Goal: Communication & Community: Ask a question

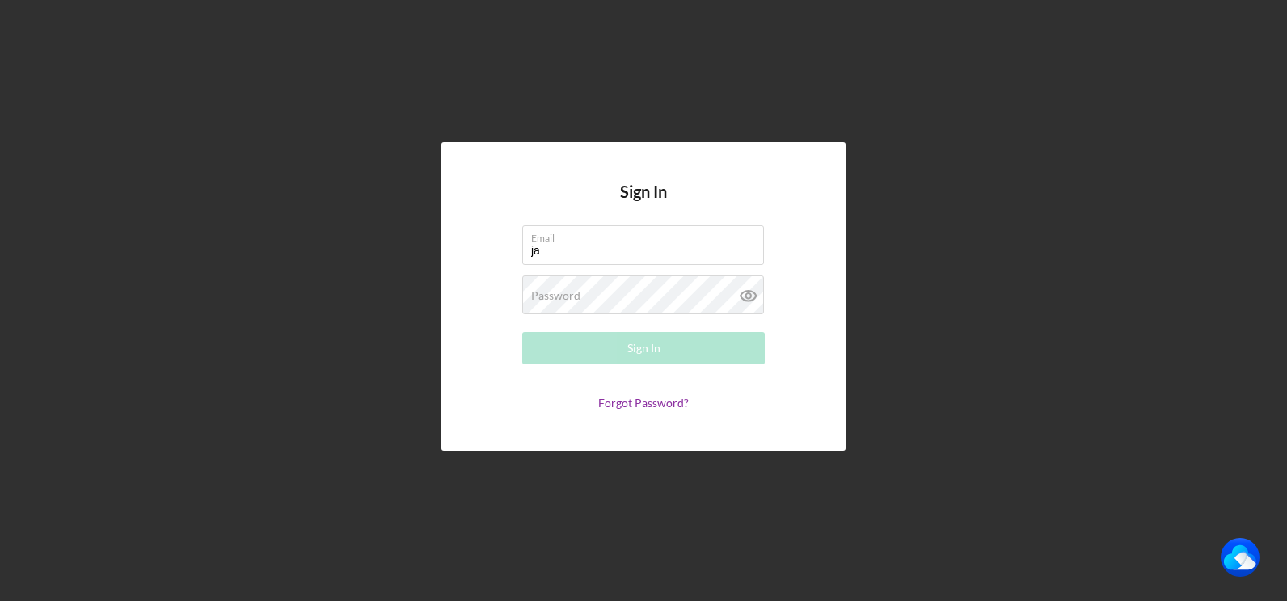
type input "[PERSON_NAME][EMAIL_ADDRESS][DOMAIN_NAME]"
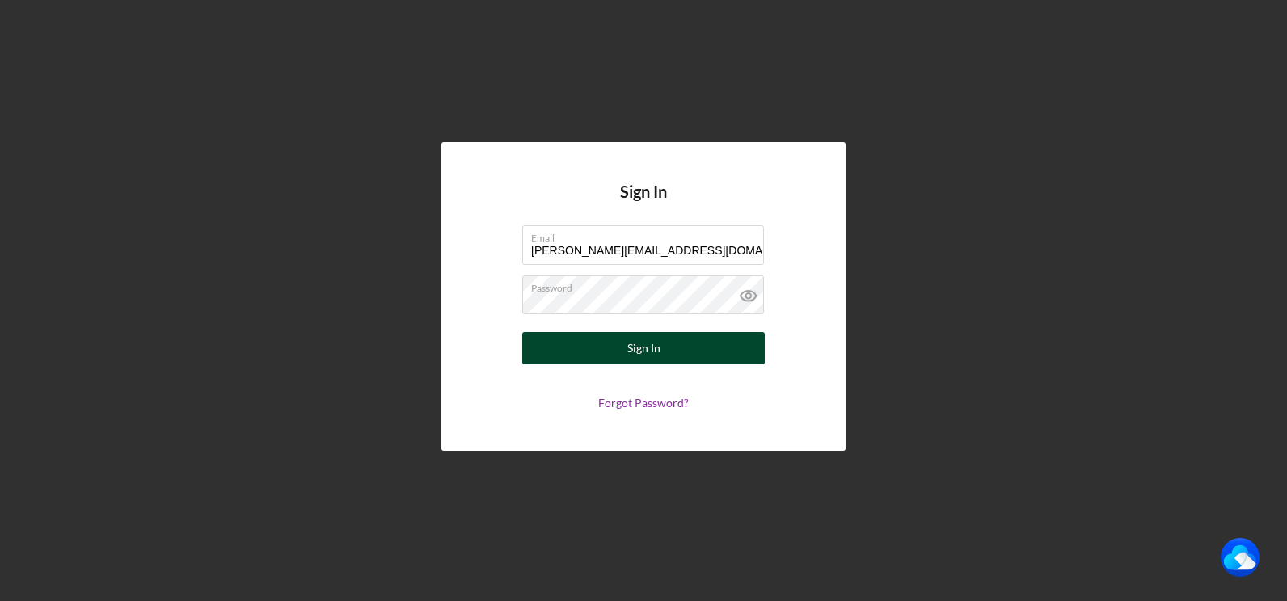
click at [636, 348] on div "Sign In" at bounding box center [643, 348] width 33 height 32
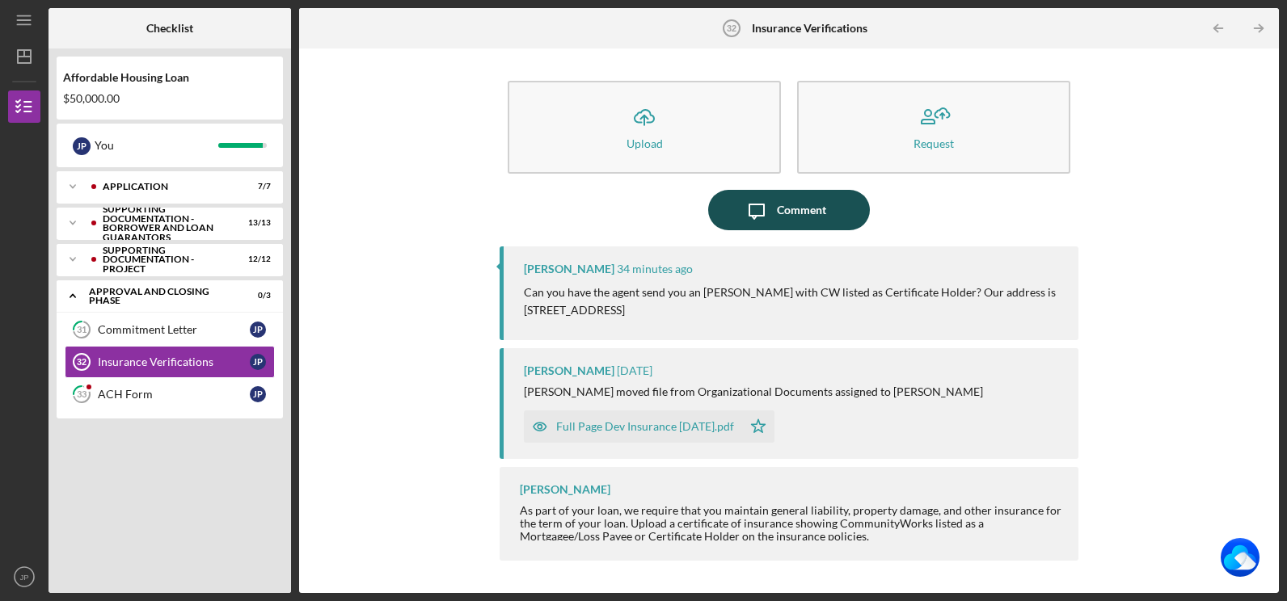
click at [791, 218] on div "Comment" at bounding box center [801, 210] width 49 height 40
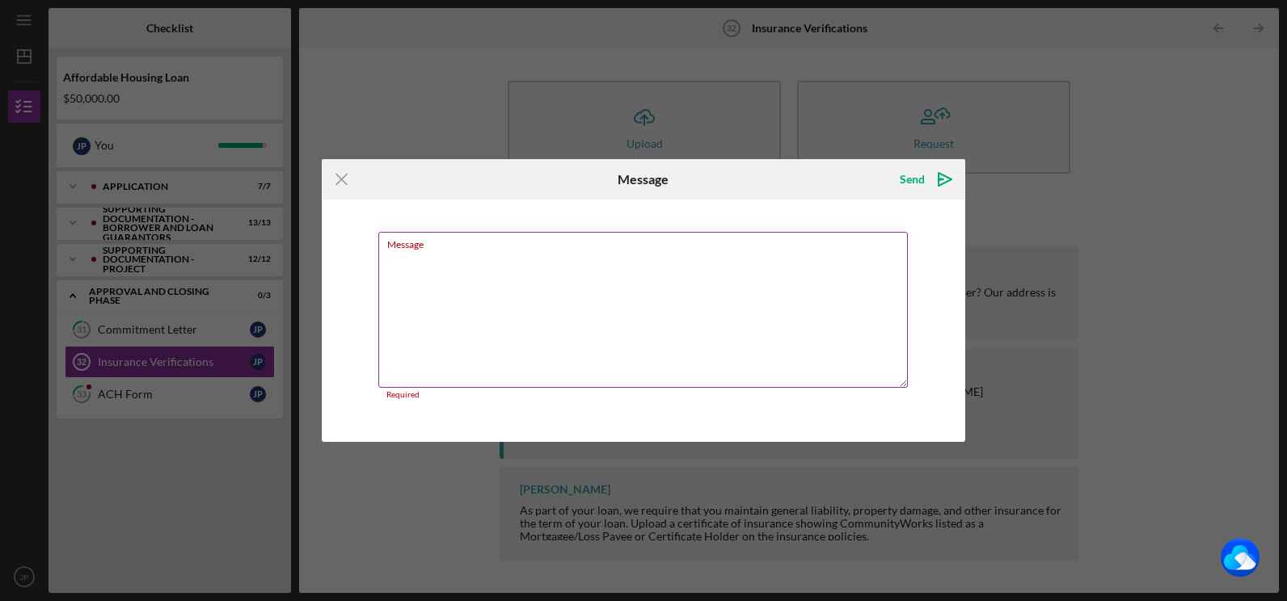
click at [395, 263] on textarea "Message" at bounding box center [643, 310] width 530 height 156
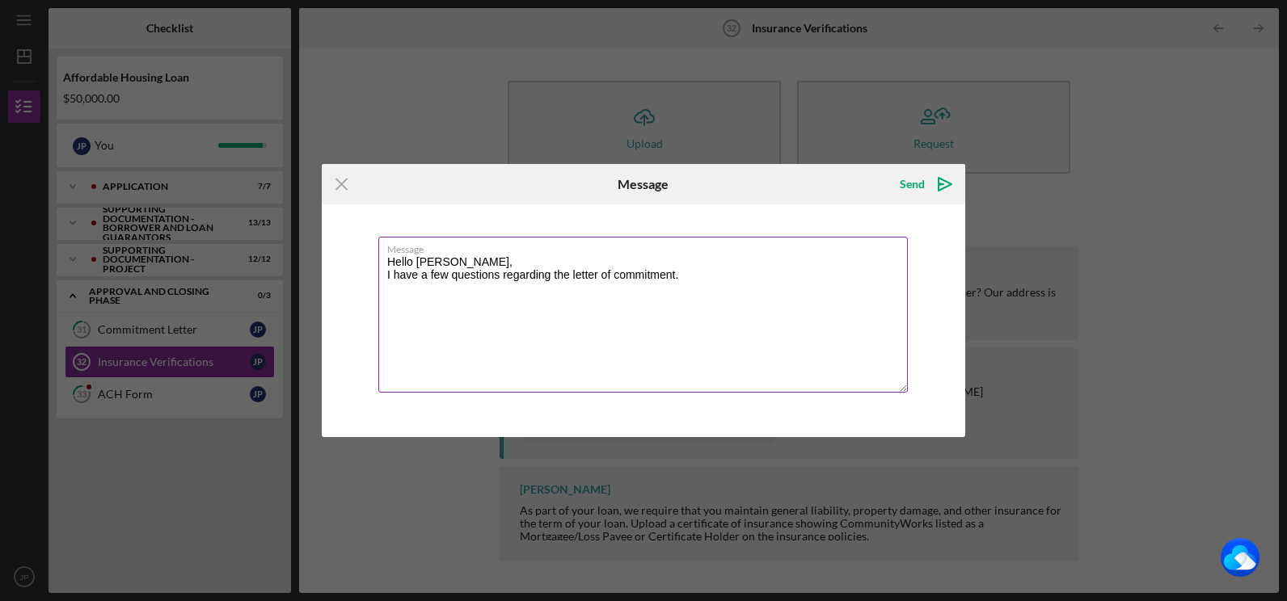
type textarea "Hello [PERSON_NAME], I have a few questions regarding the letter of commitment."
click at [390, 288] on textarea "Hello [PERSON_NAME], I have a few questions regarding the letter of commitment." at bounding box center [643, 315] width 530 height 156
click at [884, 168] on button "Send Icon/icon-invite-send" at bounding box center [925, 184] width 82 height 32
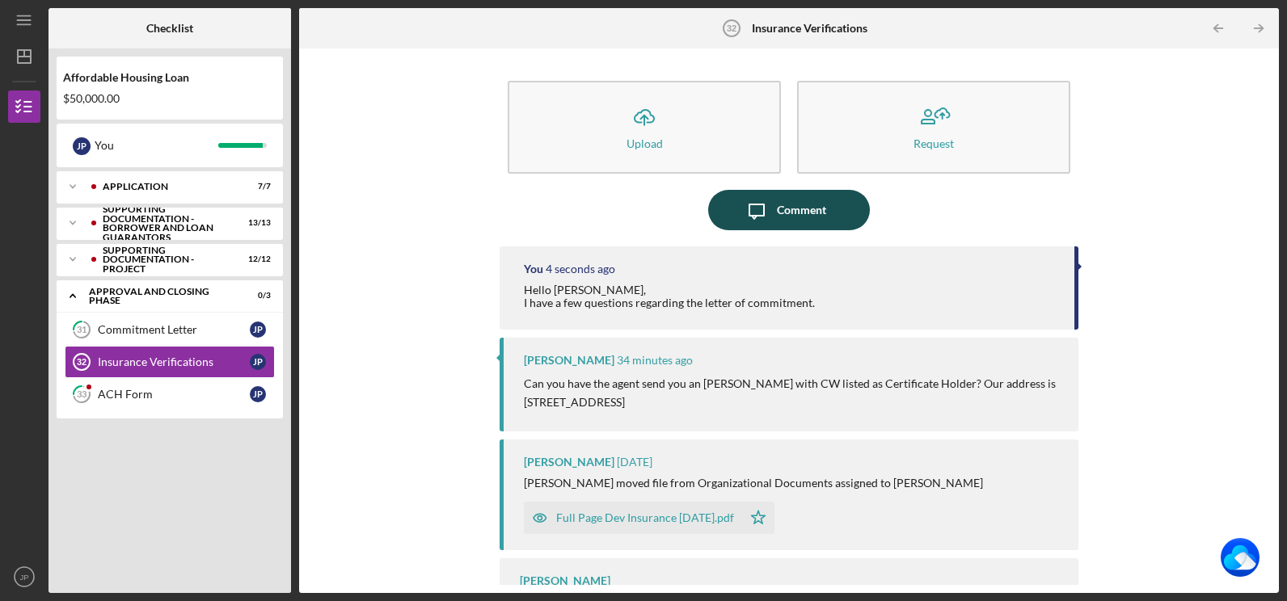
click at [777, 215] on div "Comment" at bounding box center [801, 210] width 49 height 40
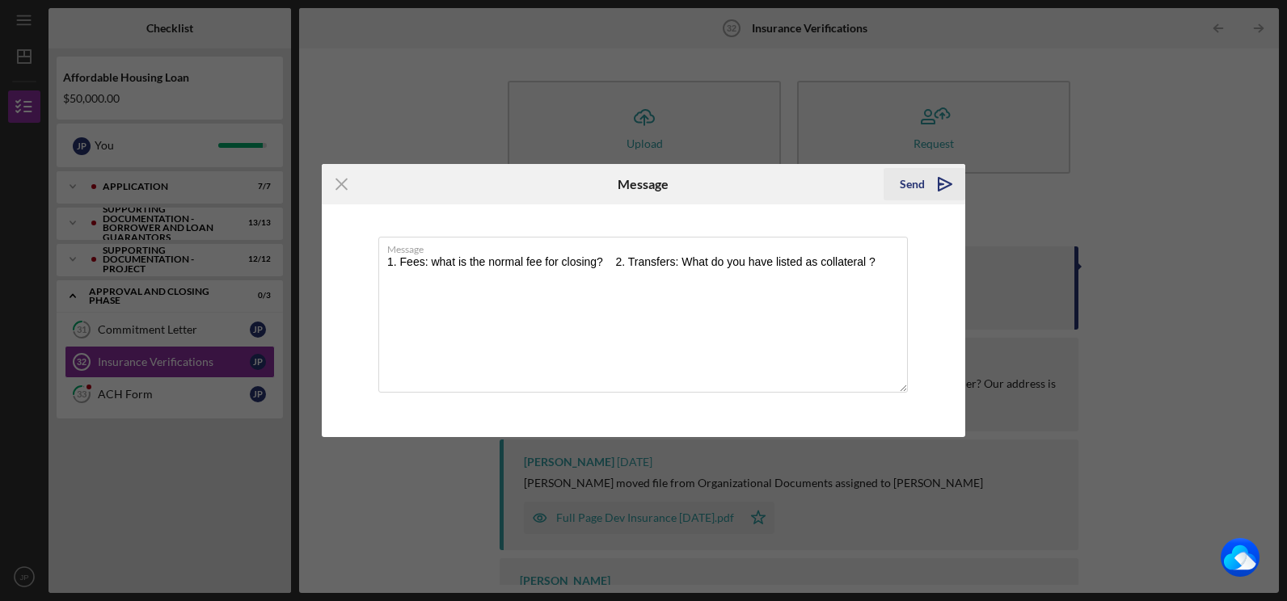
type textarea "1. Fees: what is the normal fee for closing? 2. Transfers: What do you have lis…"
click at [932, 180] on icon "Icon/icon-invite-send" at bounding box center [945, 184] width 40 height 40
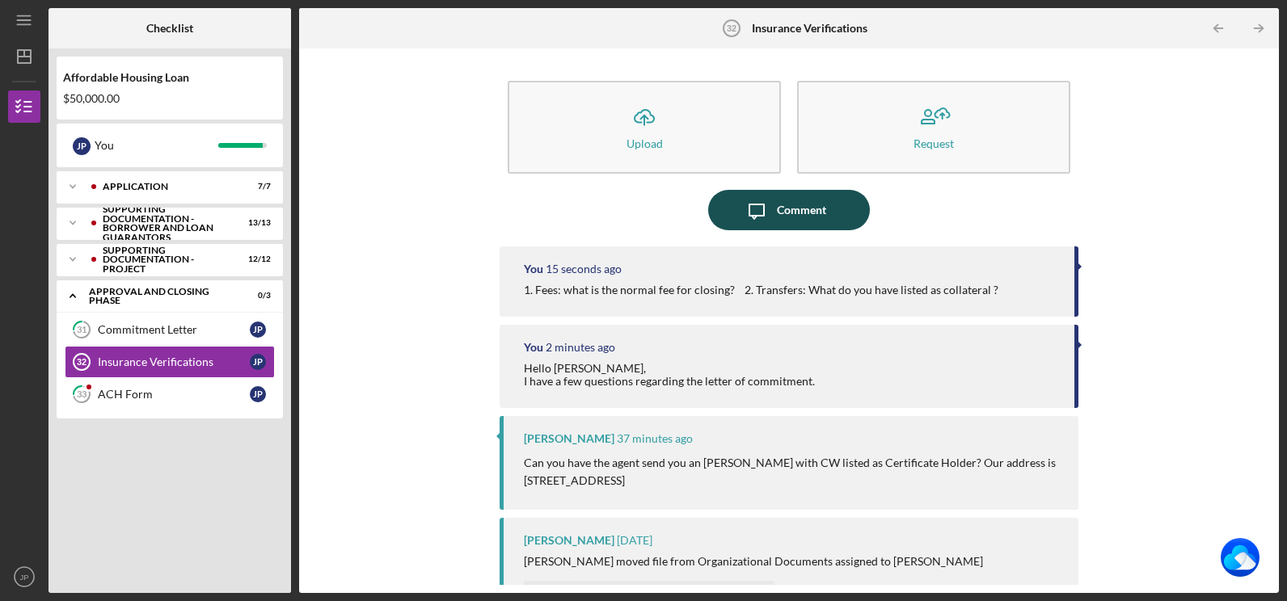
click at [796, 216] on div "Comment" at bounding box center [801, 210] width 49 height 40
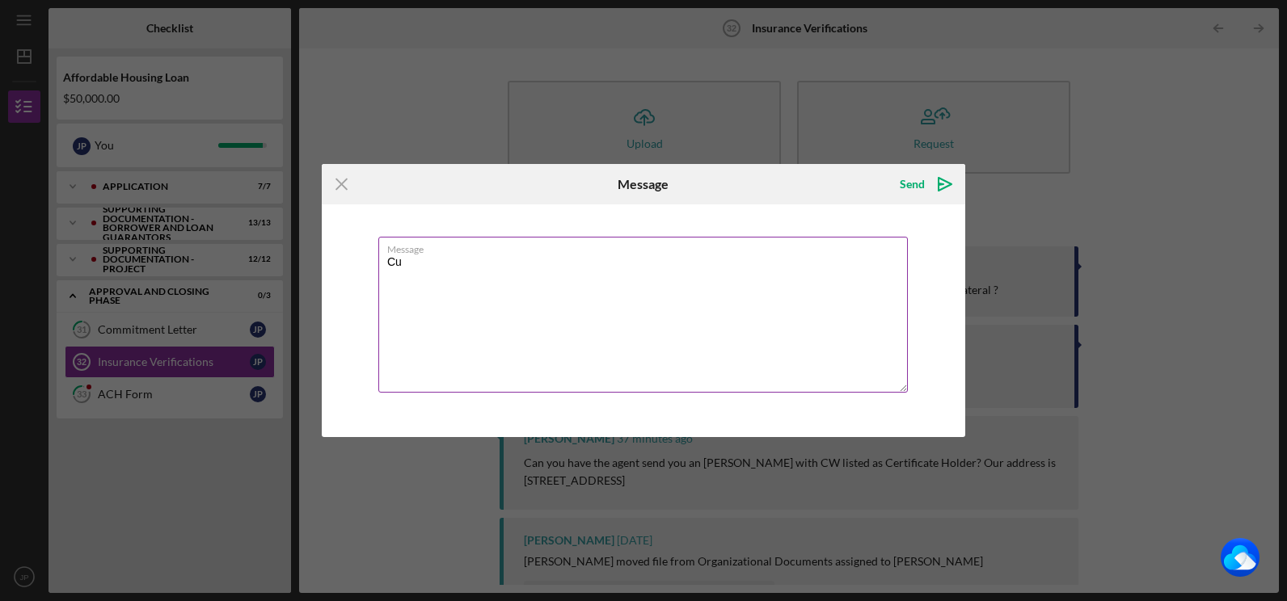
type textarea "C"
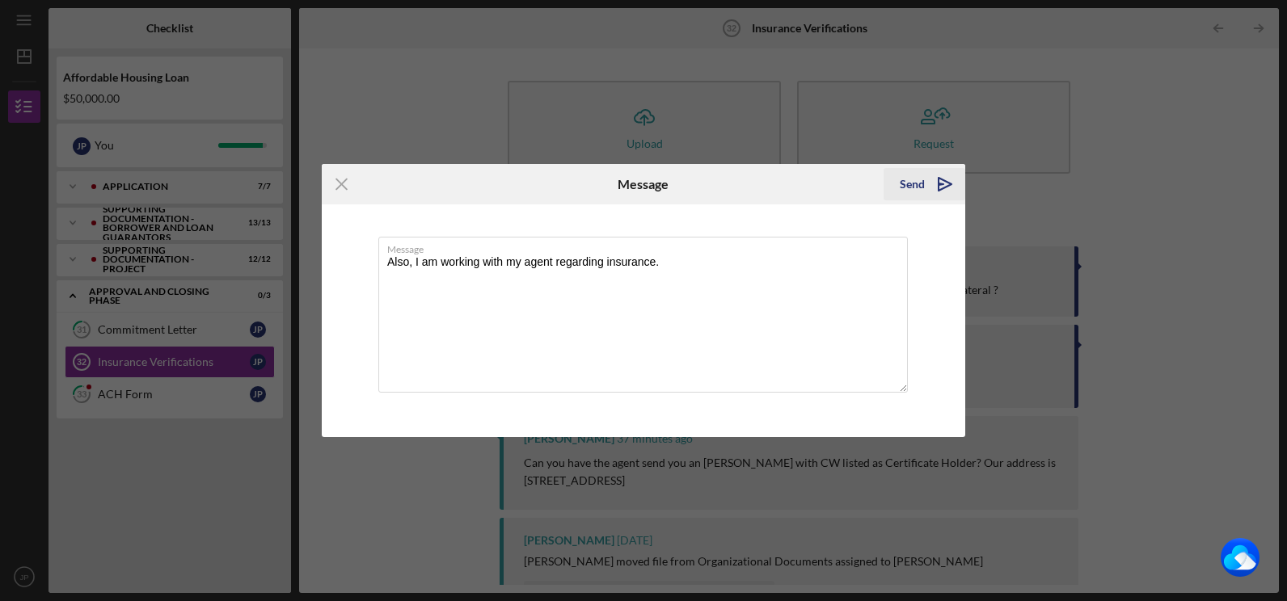
type textarea "Also, I am working with my agent regarding insurance."
click at [943, 181] on icon "Icon/icon-invite-send" at bounding box center [945, 184] width 40 height 40
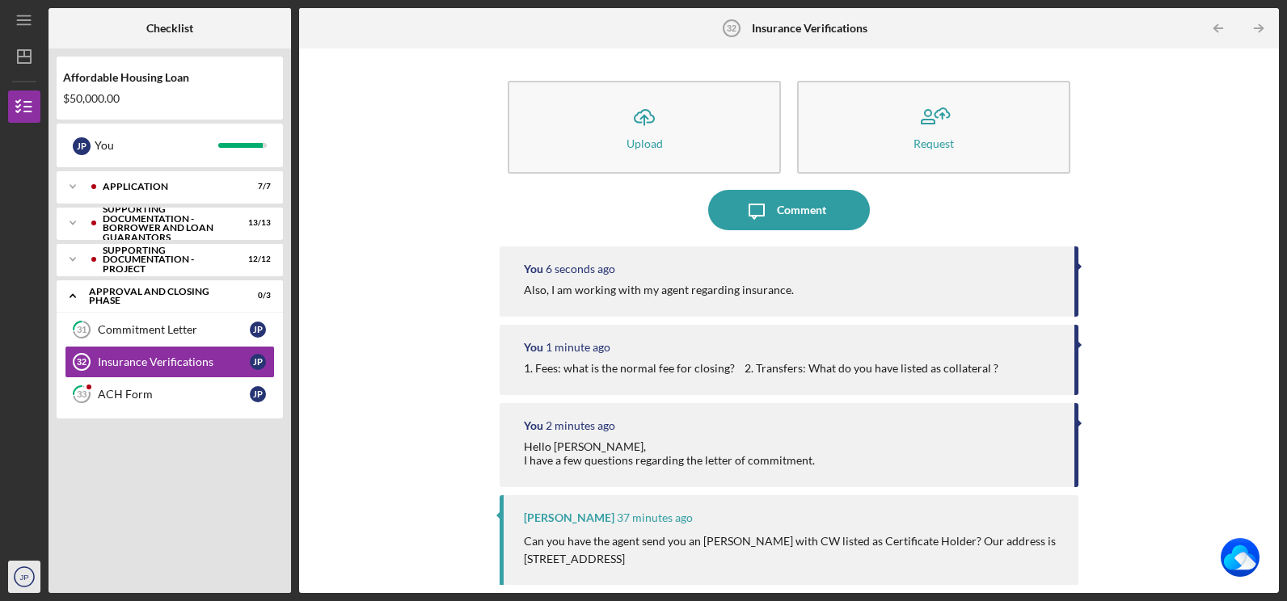
click at [13, 579] on icon "JP" at bounding box center [24, 577] width 32 height 40
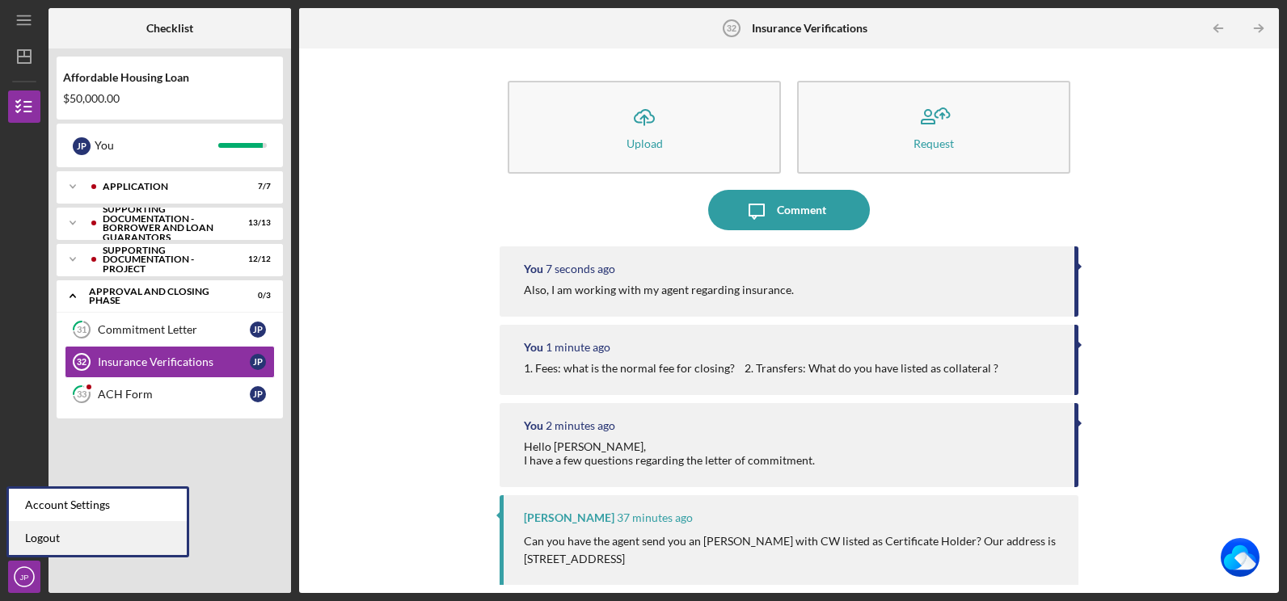
click at [52, 538] on link "Logout" at bounding box center [98, 538] width 178 height 33
